Goal: Information Seeking & Learning: Learn about a topic

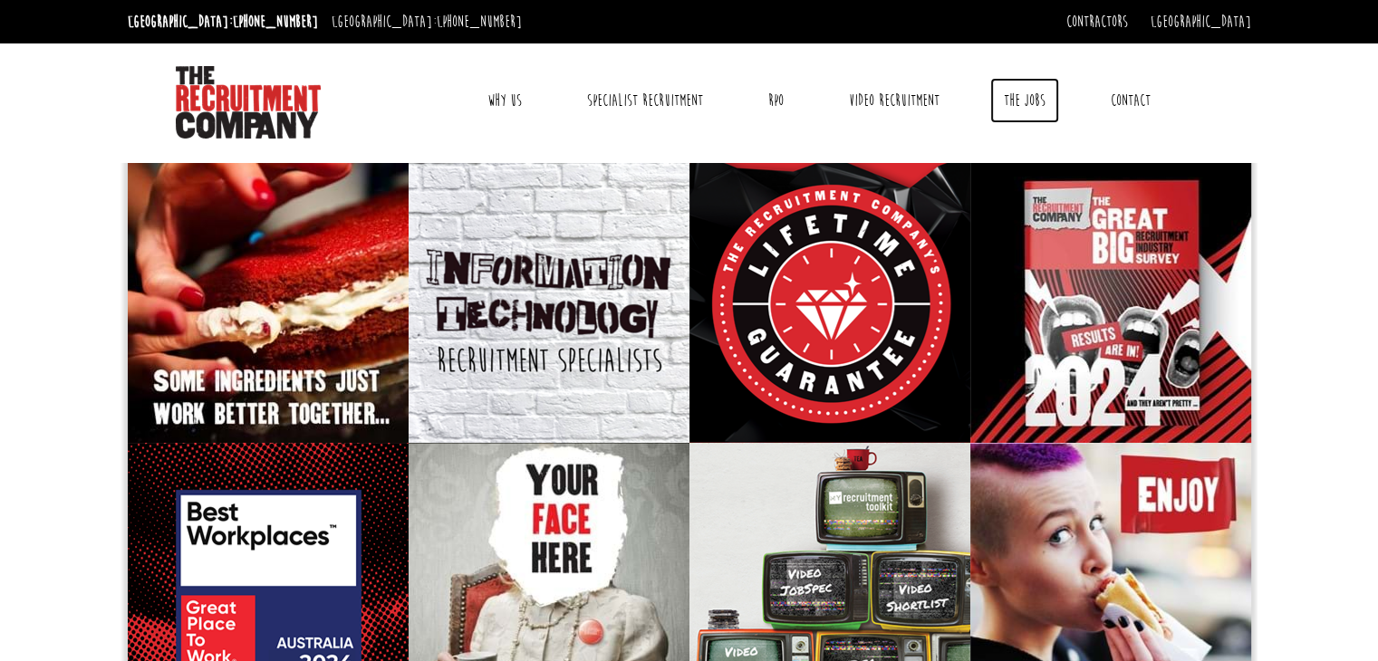
click at [1022, 97] on link "The Jobs" at bounding box center [1024, 100] width 69 height 45
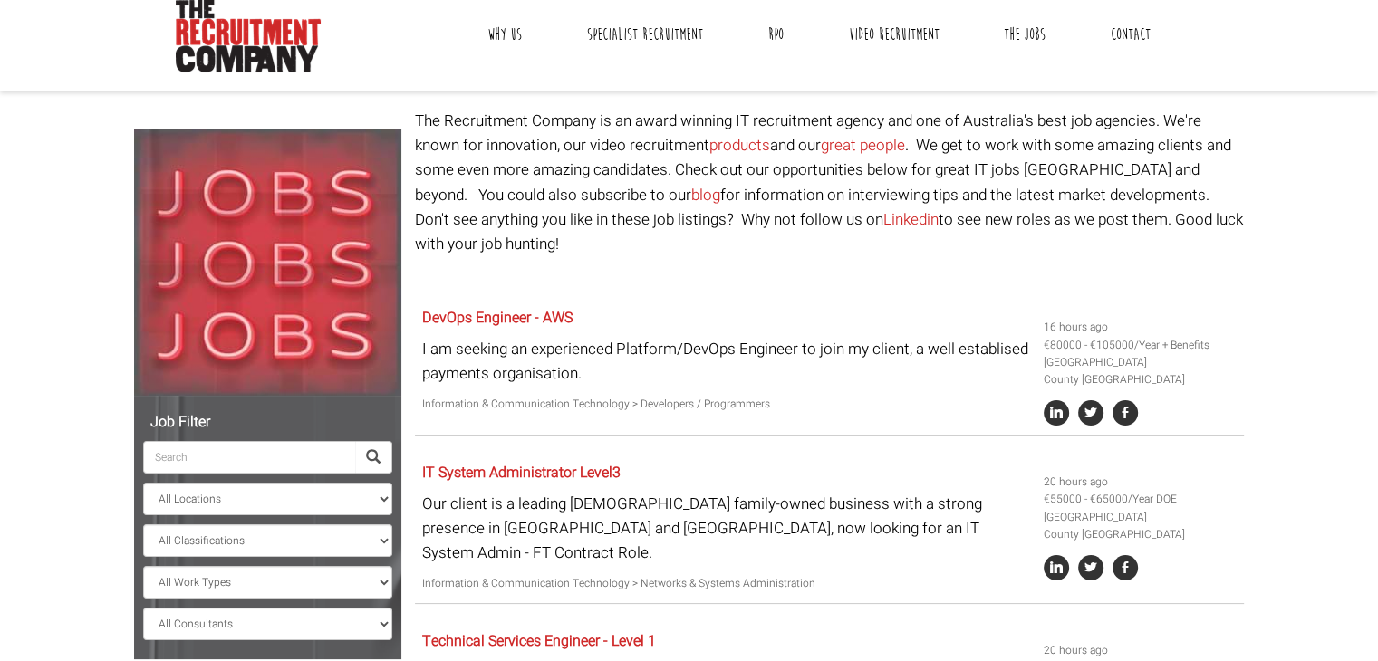
scroll to position [181, 0]
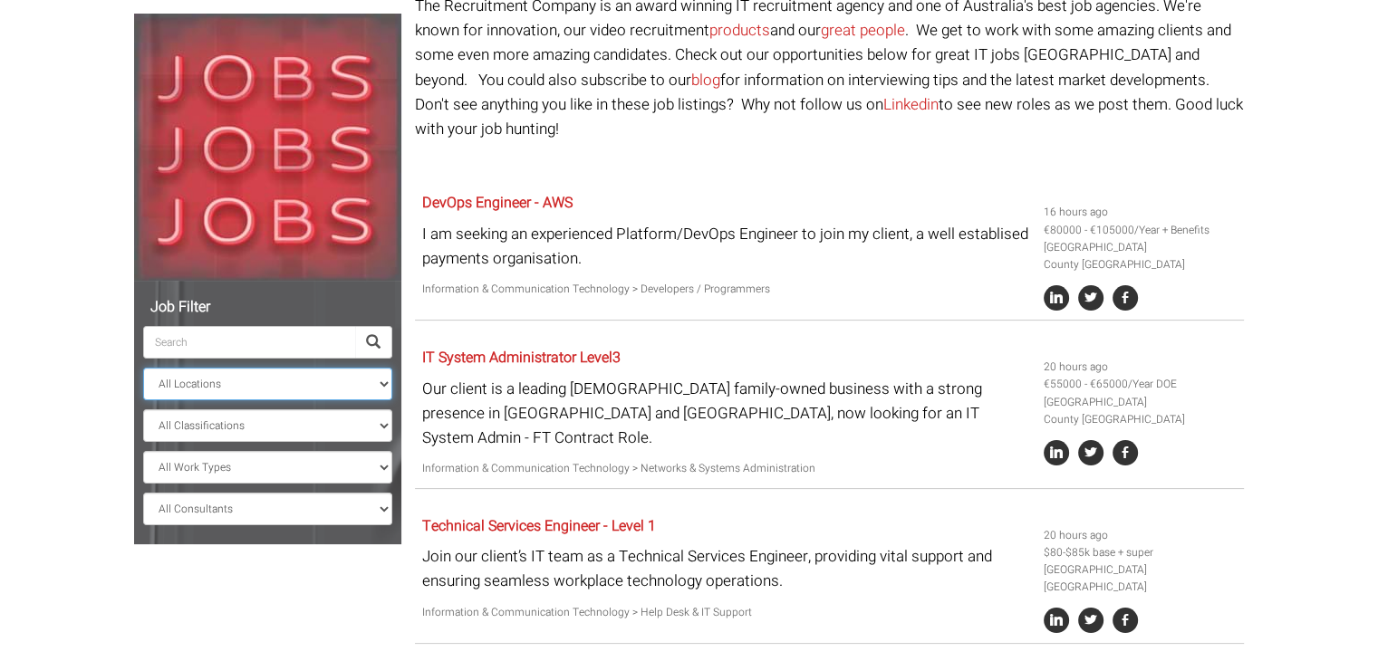
click at [227, 384] on select "All Locations Sydney Melbourne Ireland Sydney CBD Parramatta Circular Quay Nort…" at bounding box center [267, 384] width 249 height 33
select select "Sydney CBD"
click at [143, 368] on select "All Locations Sydney Melbourne Ireland Sydney CBD Parramatta Circular Quay Nort…" at bounding box center [267, 384] width 249 height 33
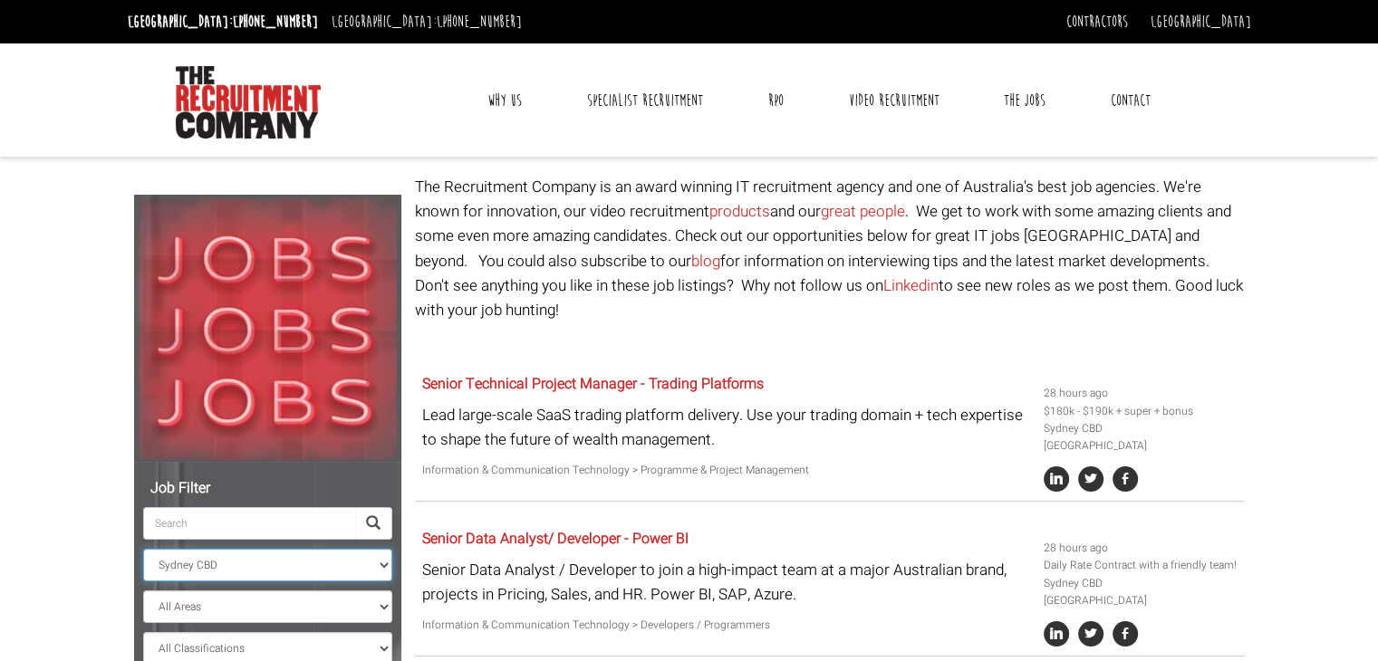
scroll to position [181, 0]
